Goal: Feedback & Contribution: Leave review/rating

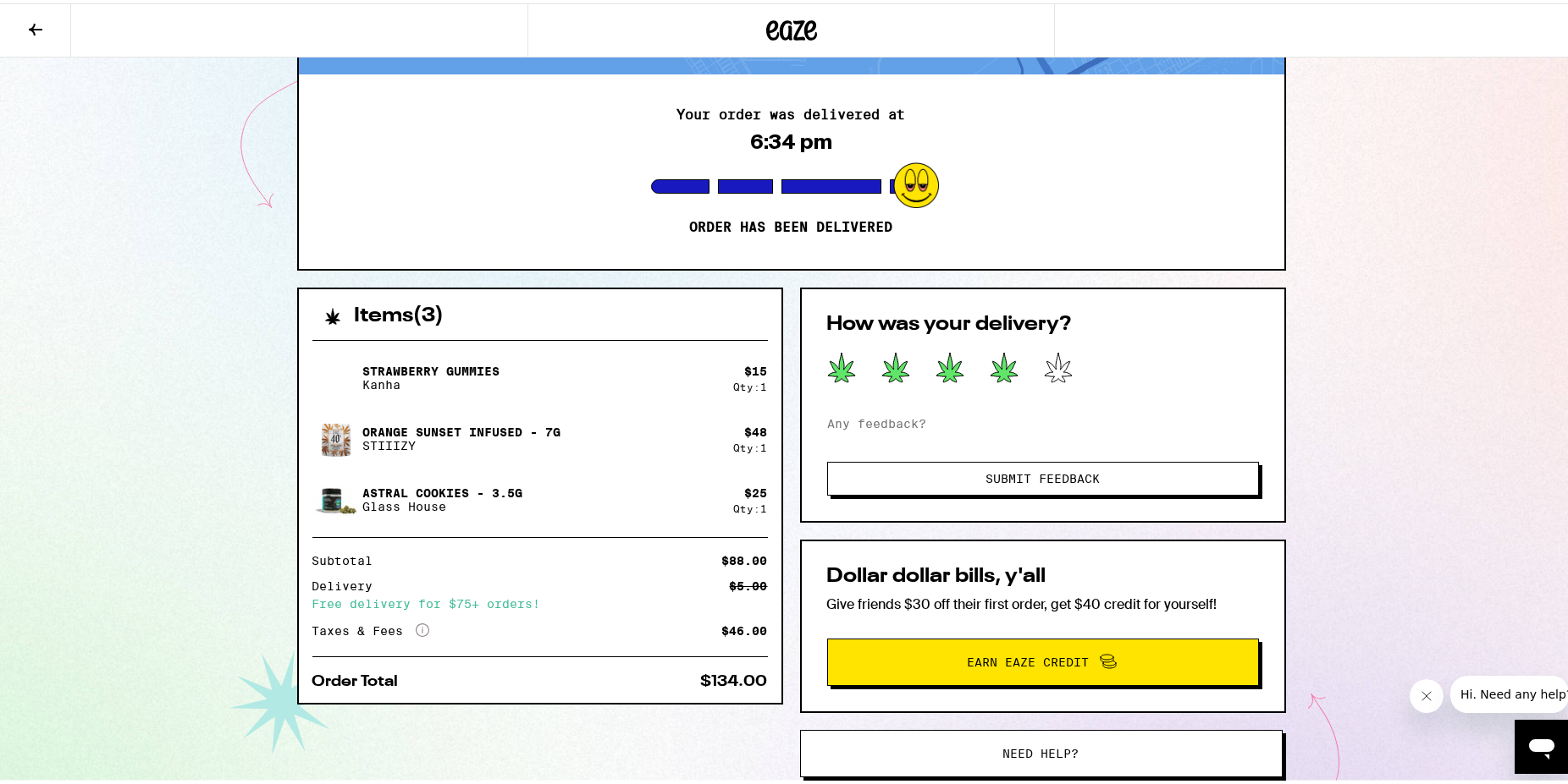
click at [1003, 368] on icon at bounding box center [1004, 364] width 27 height 30
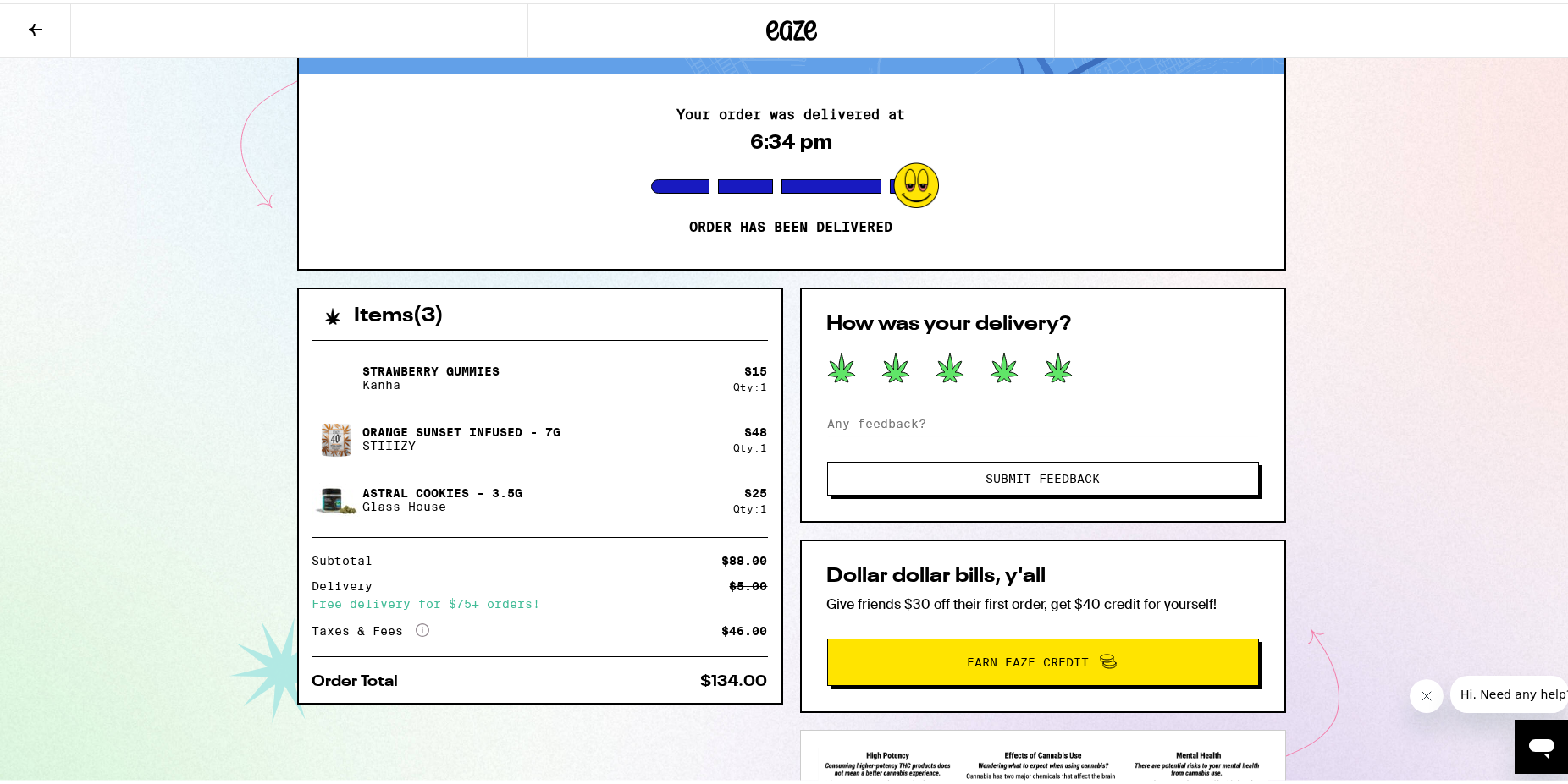
click at [1052, 365] on icon at bounding box center [1058, 364] width 27 height 30
click at [1045, 474] on span "Submit Feedback" at bounding box center [1043, 475] width 114 height 12
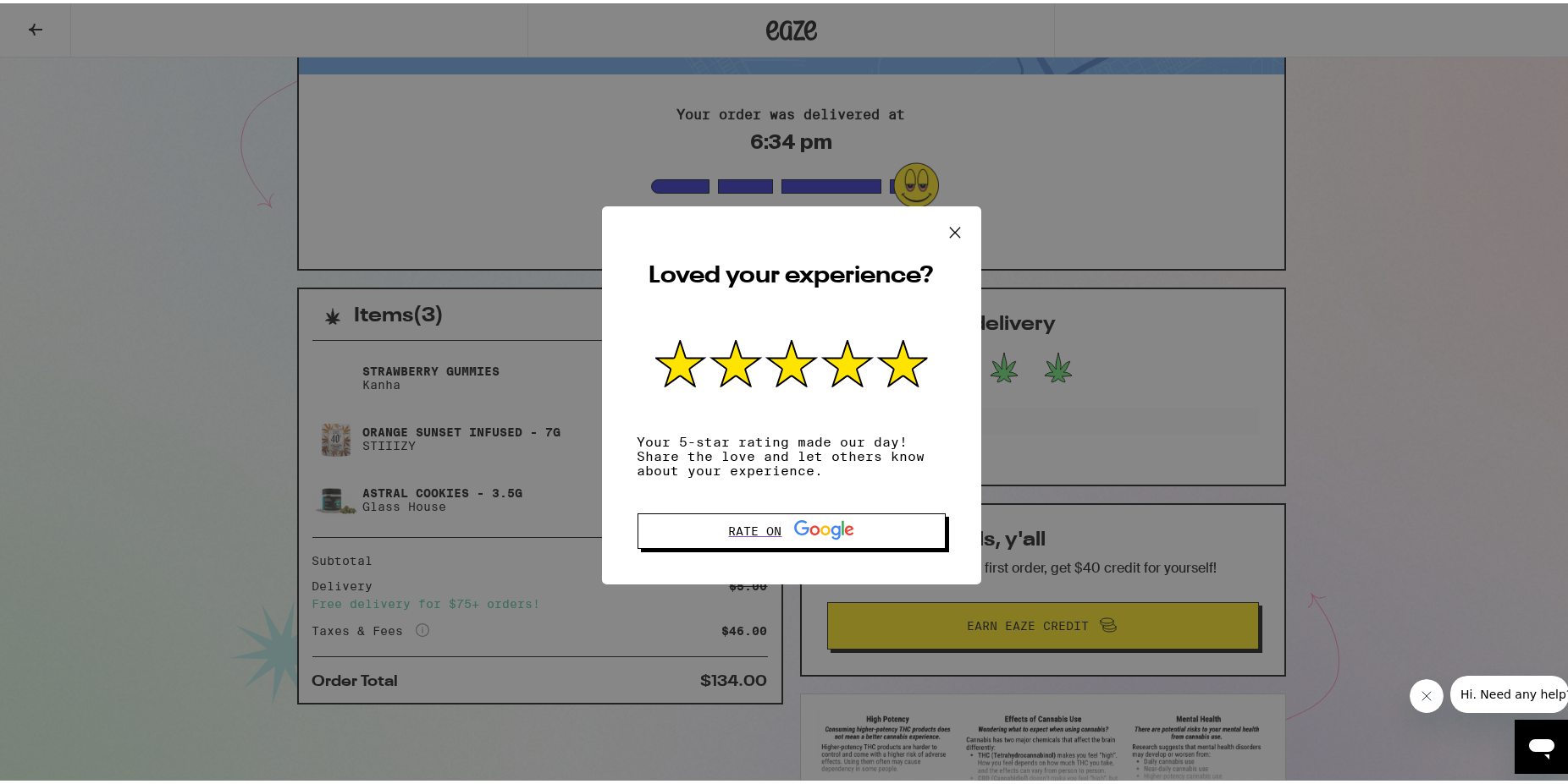
click at [952, 224] on icon at bounding box center [955, 230] width 26 height 26
